Goal: Communication & Community: Ask a question

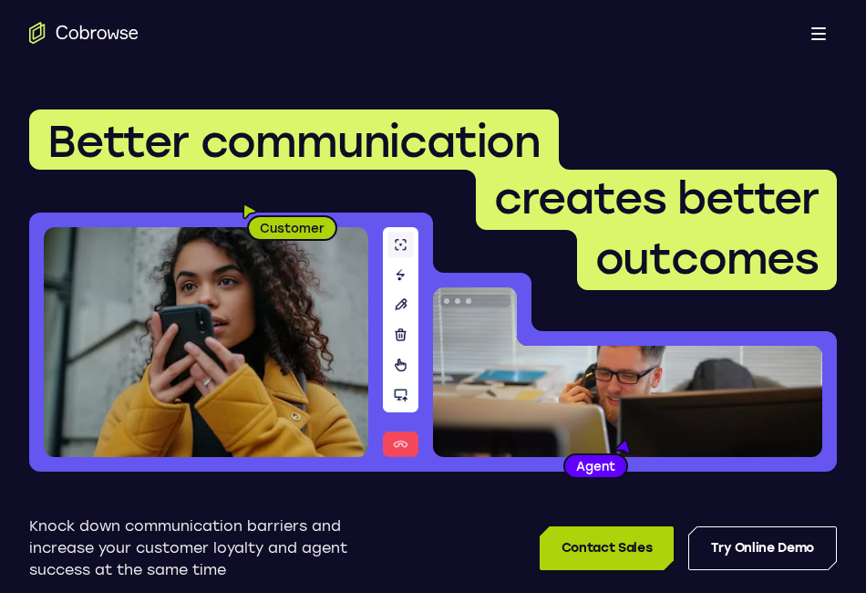
click at [609, 546] on link "Contact Sales" at bounding box center [607, 548] width 134 height 44
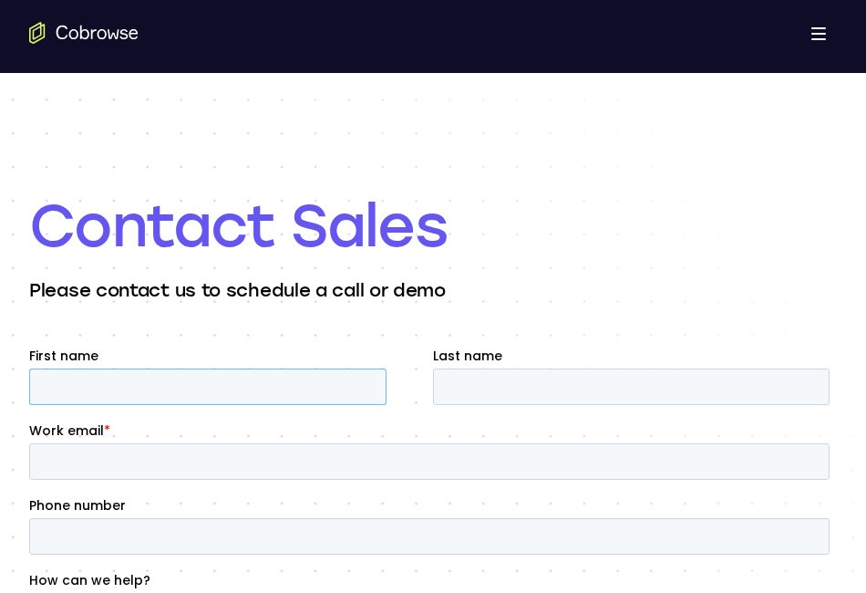
click at [260, 377] on input "First name" at bounding box center [207, 386] width 357 height 36
type input "[PERSON_NAME]"
type input "[PERSON_NAME][EMAIL_ADDRESS][DOMAIN_NAME]"
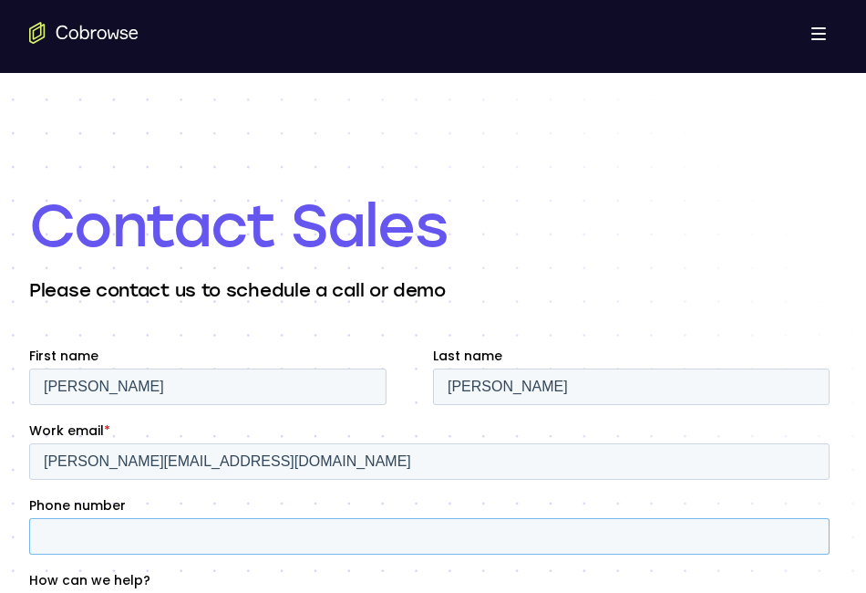
type input "19173841330"
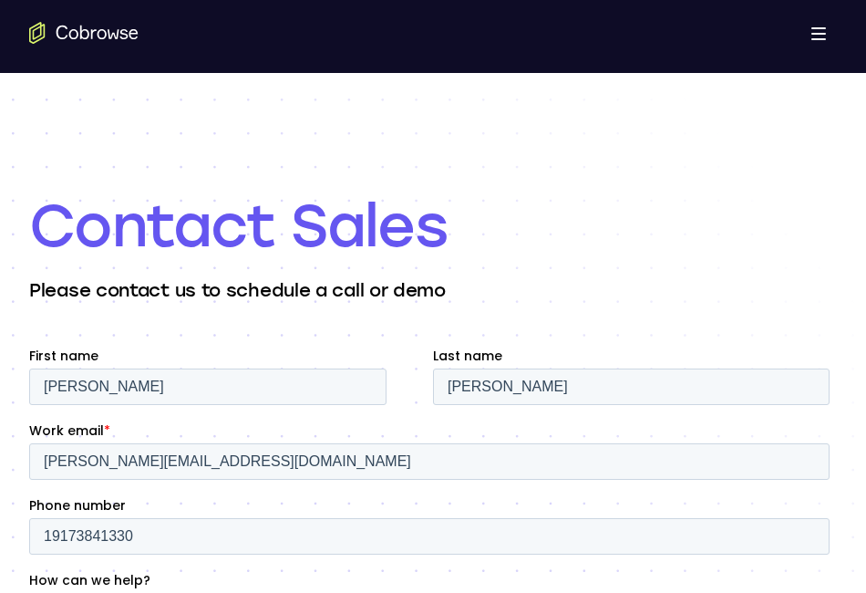
click at [543, 293] on p "Please contact us to schedule a call or demo" at bounding box center [433, 290] width 808 height 26
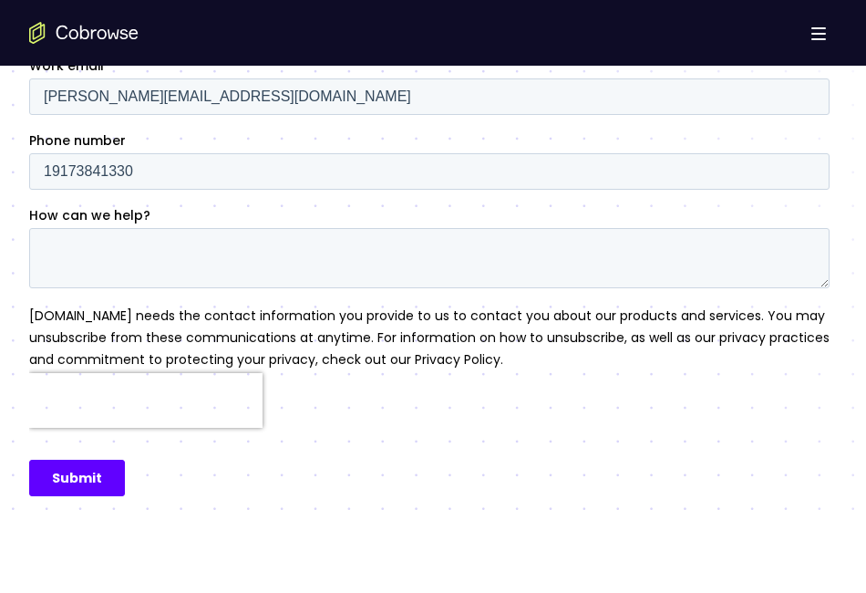
scroll to position [292, 0]
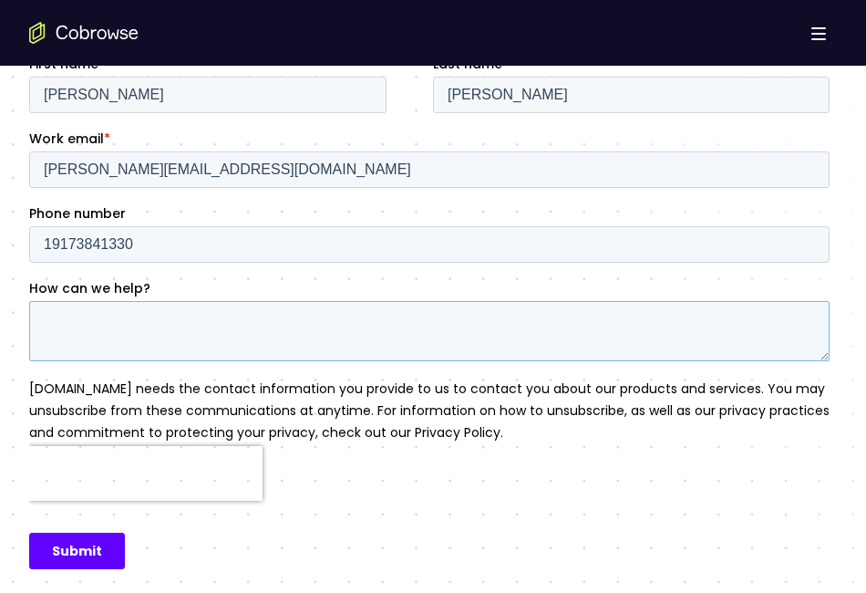
click at [46, 319] on textarea "How can we help?" at bounding box center [429, 331] width 800 height 60
paste textarea "Hey team! I’m reaching out because we’re recognizing standout work in tech, des…"
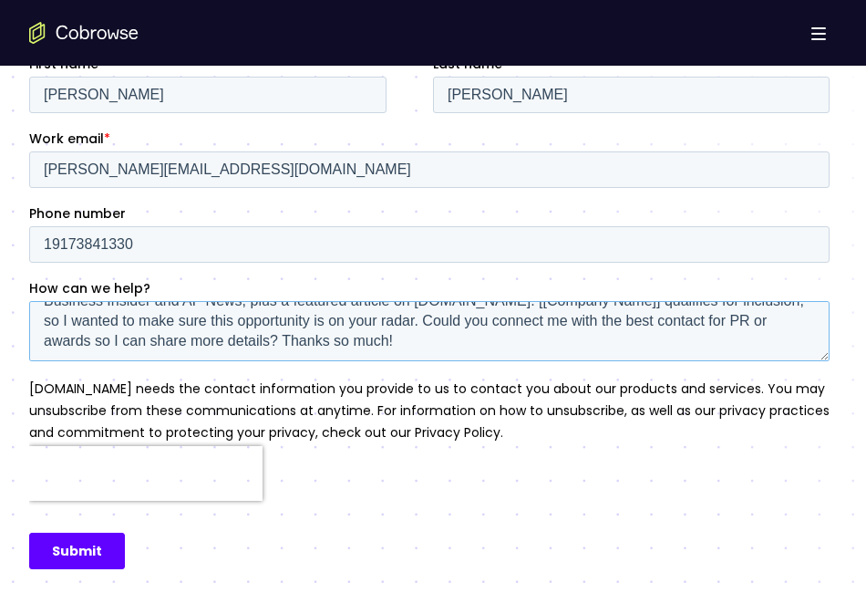
scroll to position [32, 0]
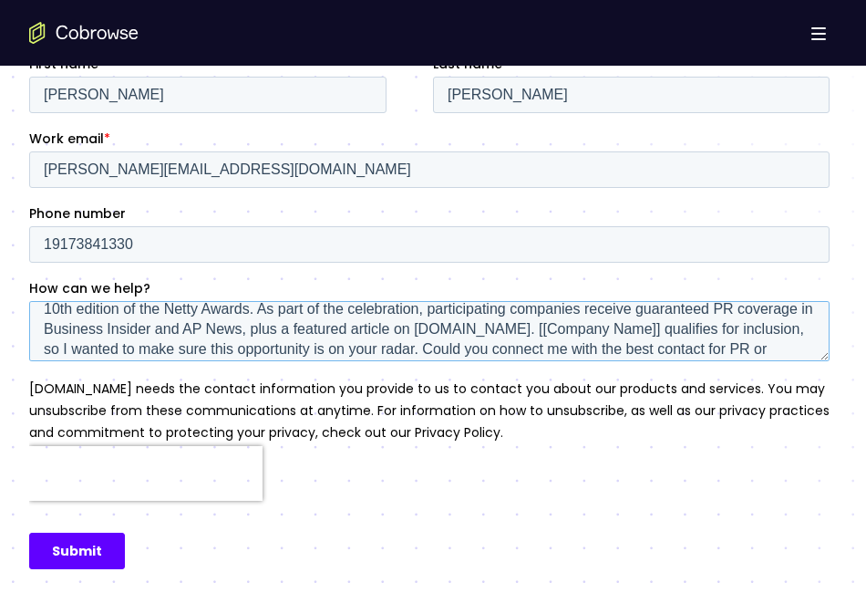
click at [672, 329] on textarea "Hey team! I’m reaching out because we’re recognizing standout work in tech, des…" at bounding box center [429, 331] width 800 height 60
paste textarea "Hey team! I’m reaching out because we’re recognizing standout work in tech, des…"
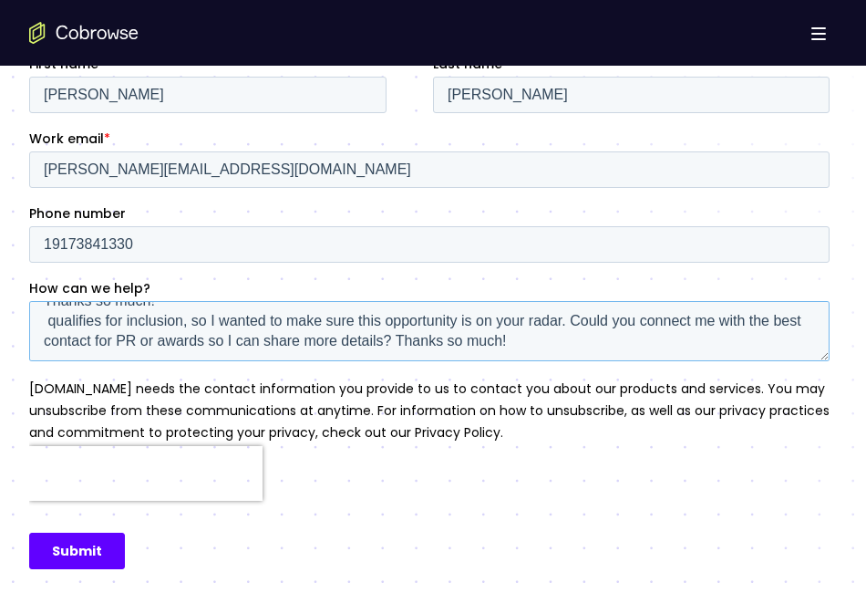
paste textarea "Hey team! I’m reaching out because we’re recognizing standout work in tech, des…"
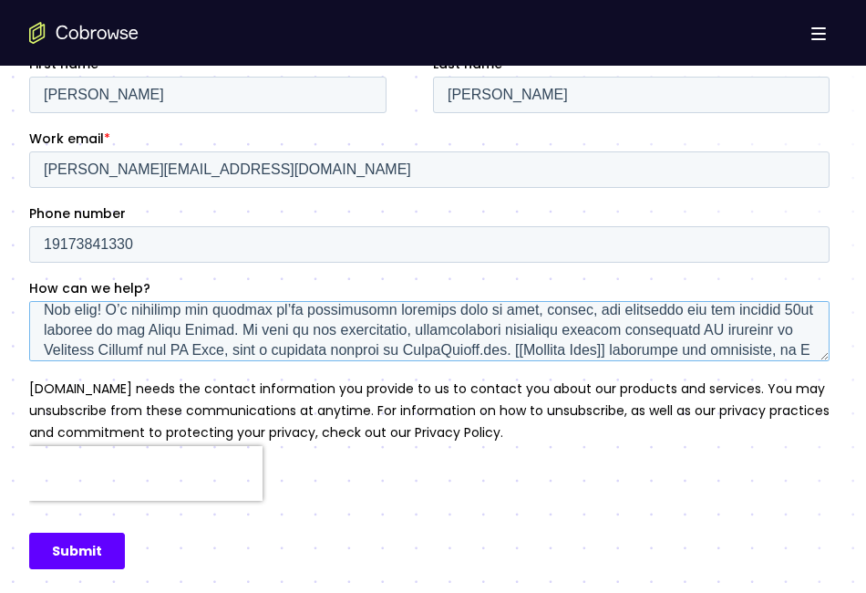
scroll to position [272, 0]
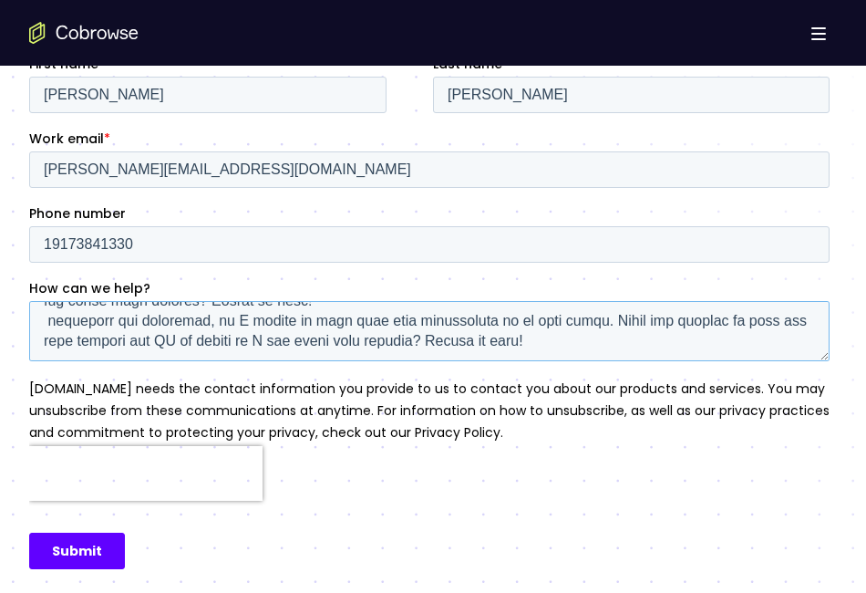
paste textarea "[DOMAIN_NAME]"
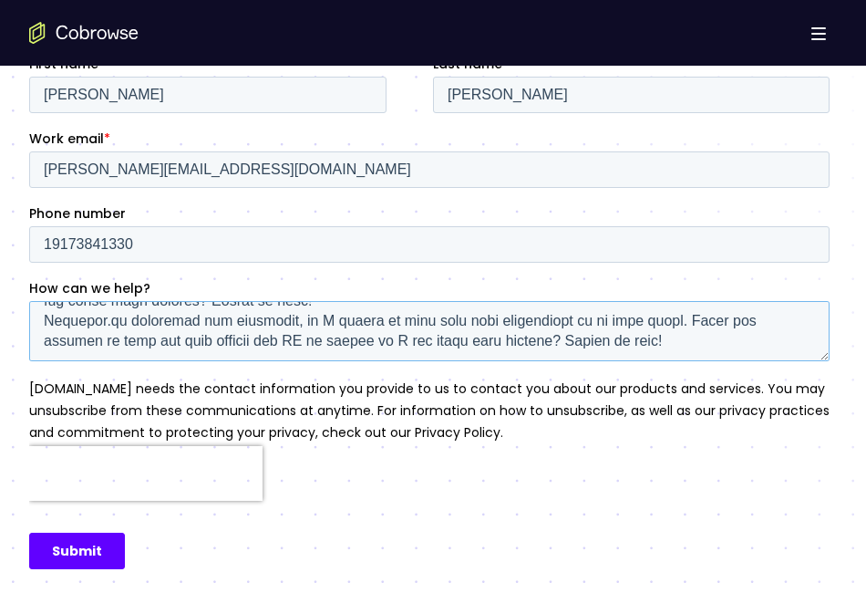
type textarea "Lor ipsu! D’s ametcons adi elitsed do’ei temporincid utlabore etdo ma aliq, eni…"
click at [60, 548] on input "Submit" at bounding box center [77, 550] width 96 height 36
click at [82, 553] on input "Submit" at bounding box center [77, 550] width 96 height 36
